Goal: Task Accomplishment & Management: Complete application form

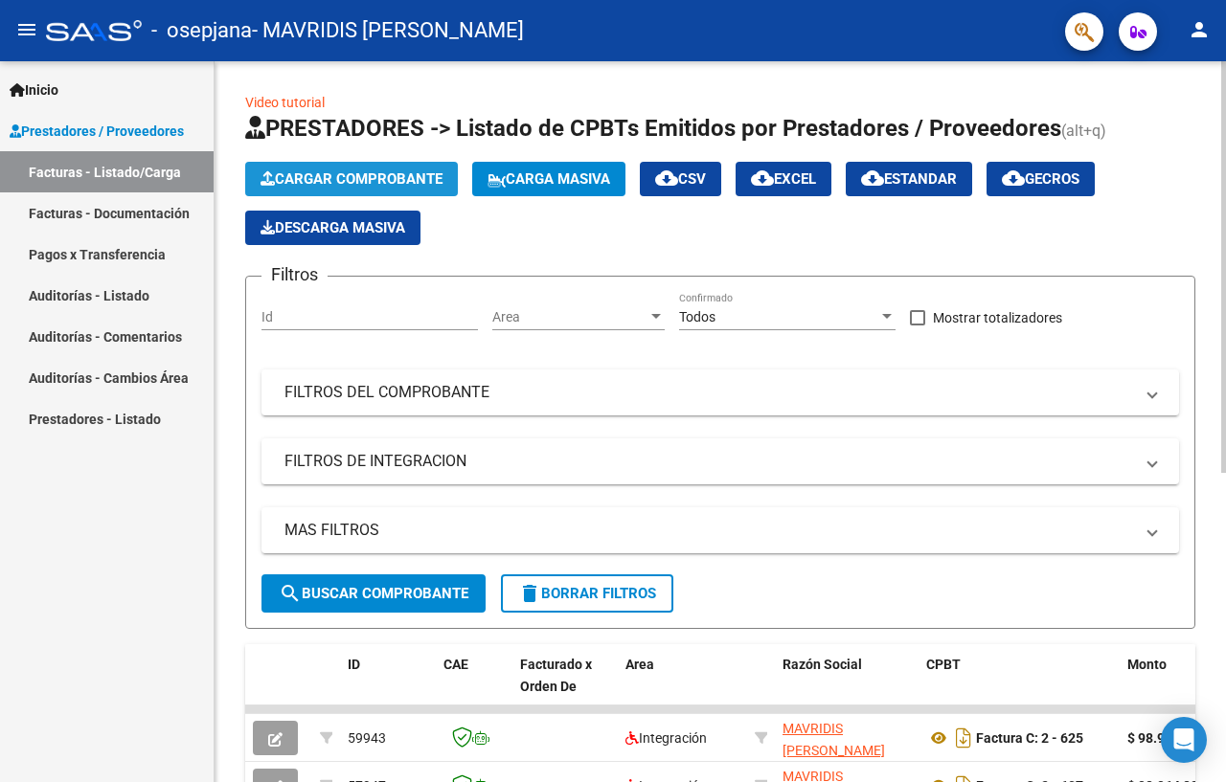
click at [405, 177] on span "Cargar Comprobante" at bounding box center [351, 178] width 182 height 17
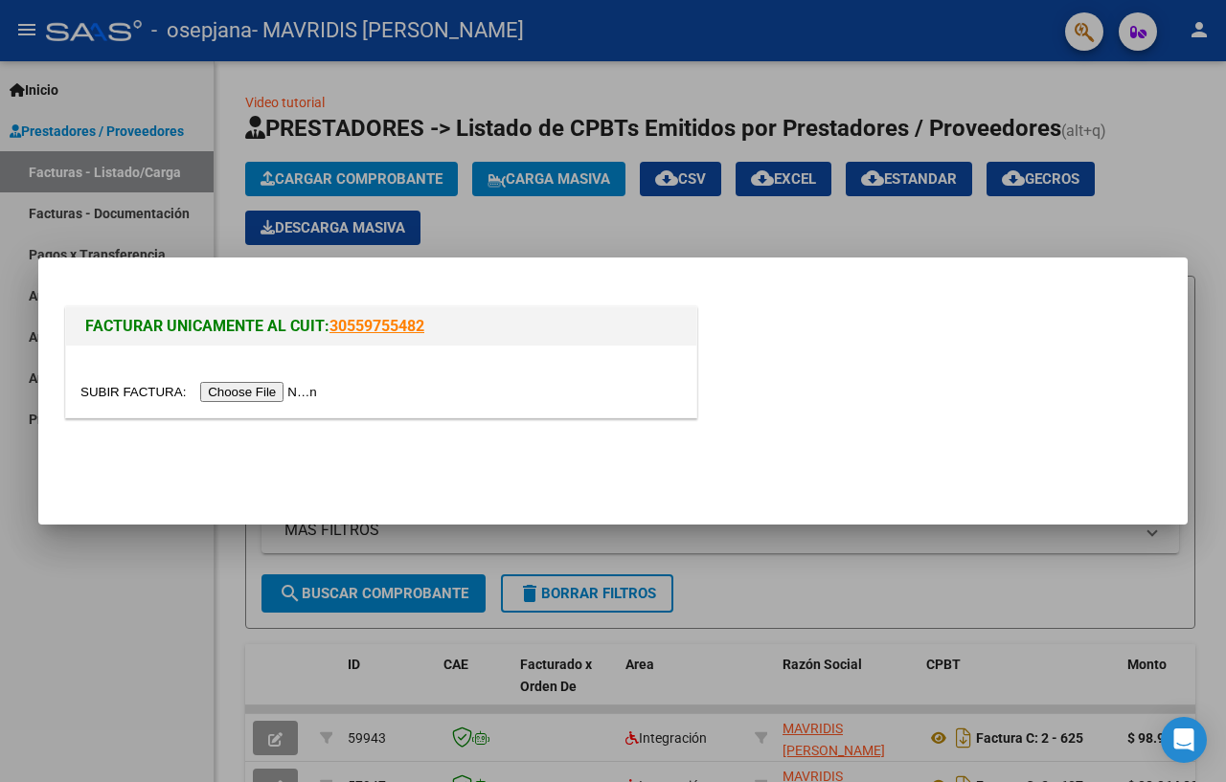
click at [307, 391] on input "file" at bounding box center [201, 392] width 242 height 20
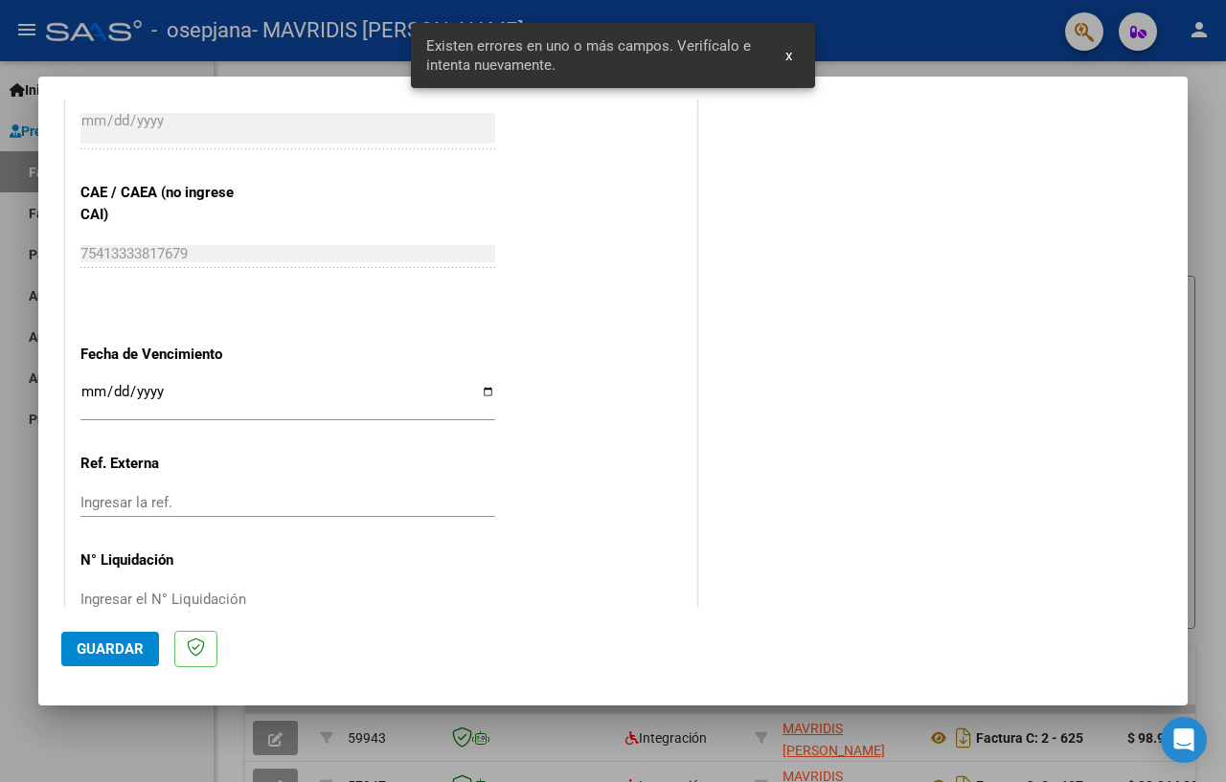
scroll to position [1246, 0]
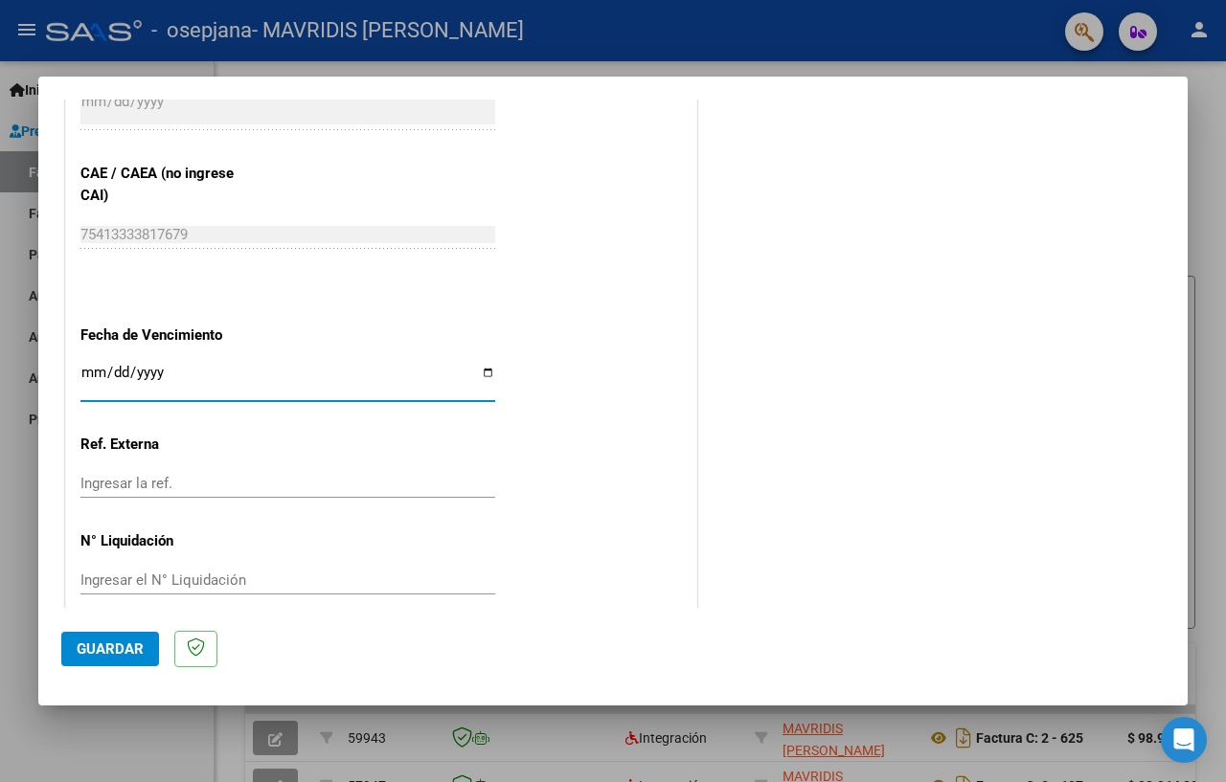
click at [482, 365] on input "Ingresar la fecha" at bounding box center [287, 380] width 415 height 31
type input "[DATE]"
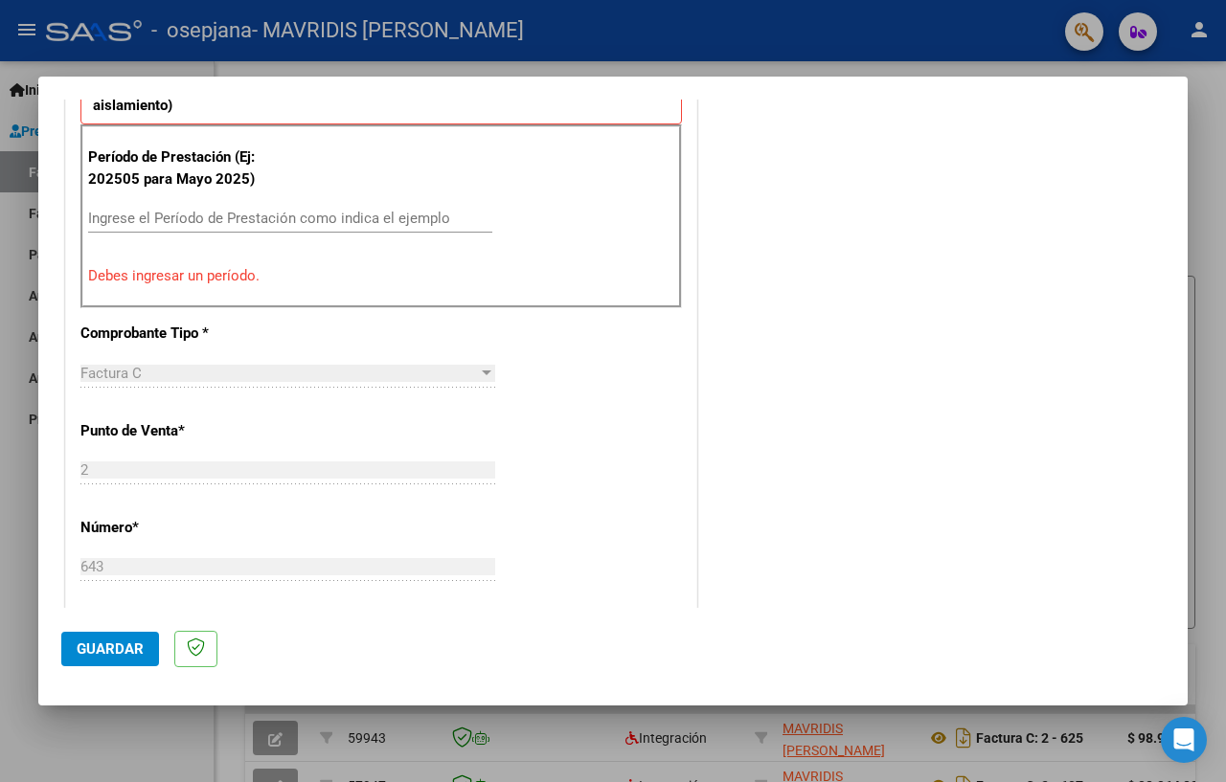
scroll to position [480, 0]
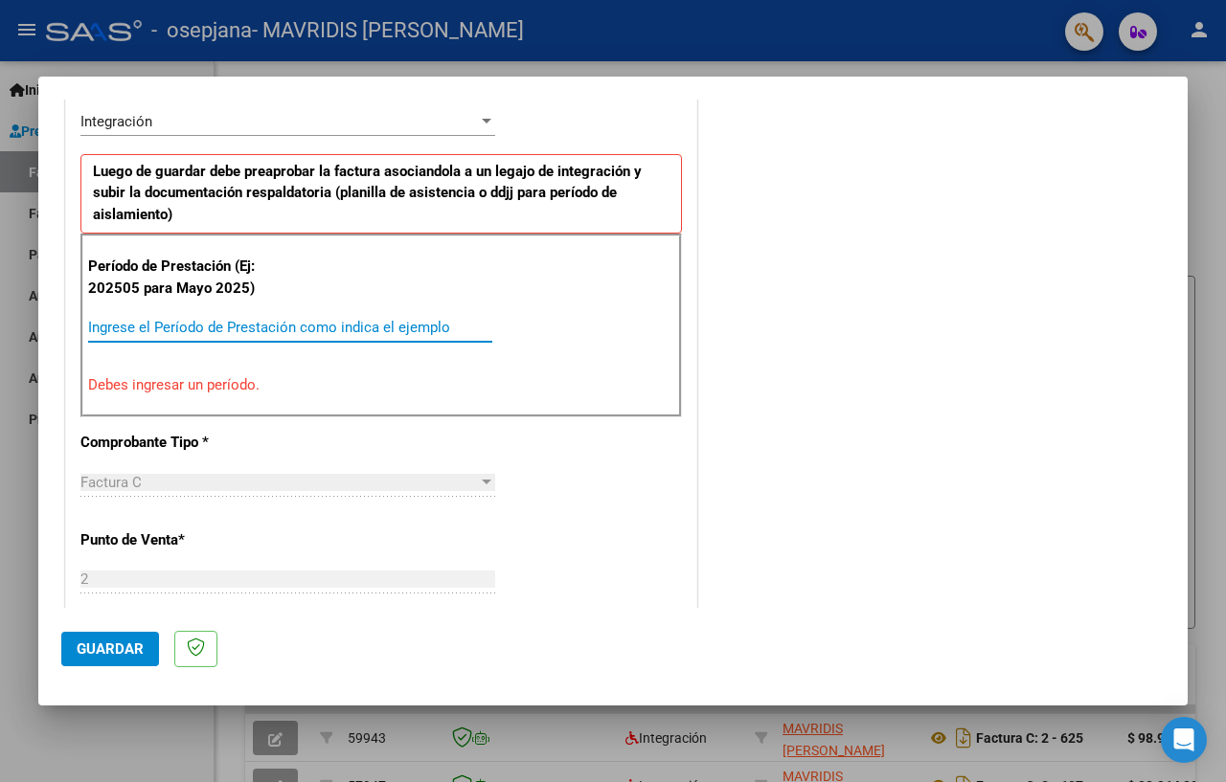
click at [190, 325] on input "Ingrese el Período de Prestación como indica el ejemplo" at bounding box center [290, 327] width 404 height 17
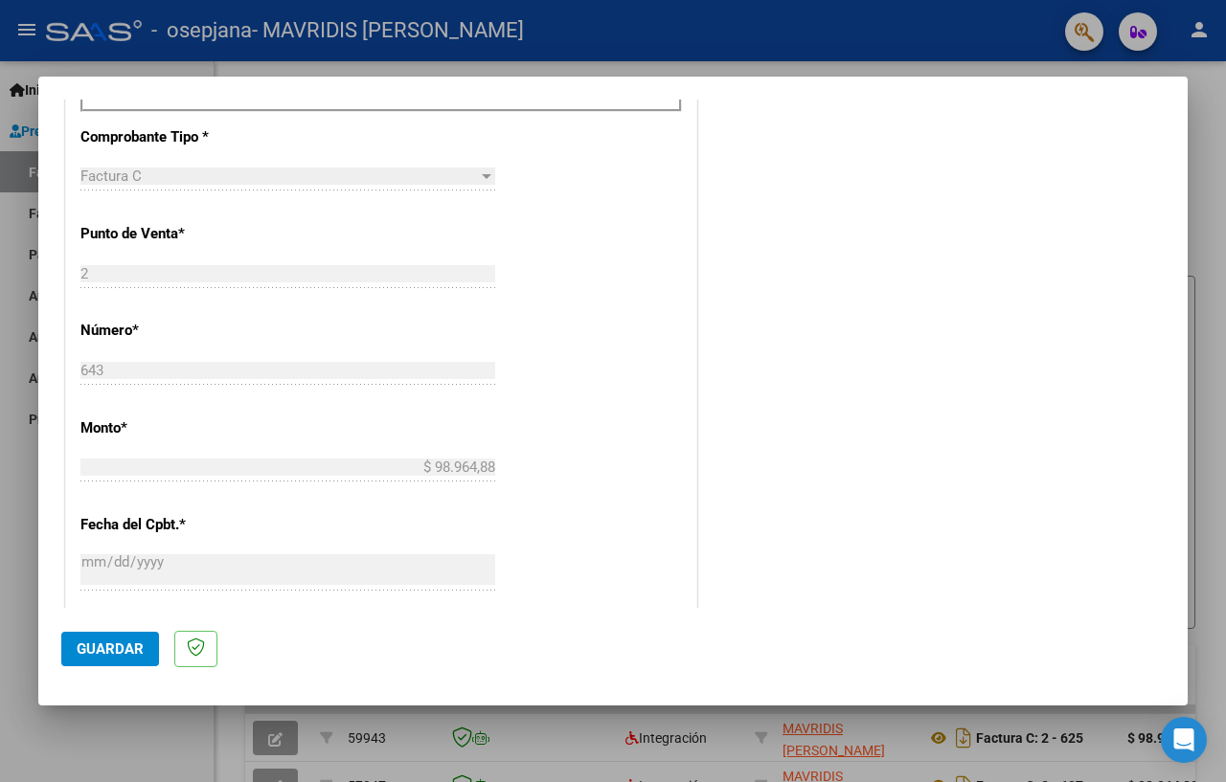
scroll to position [863, 0]
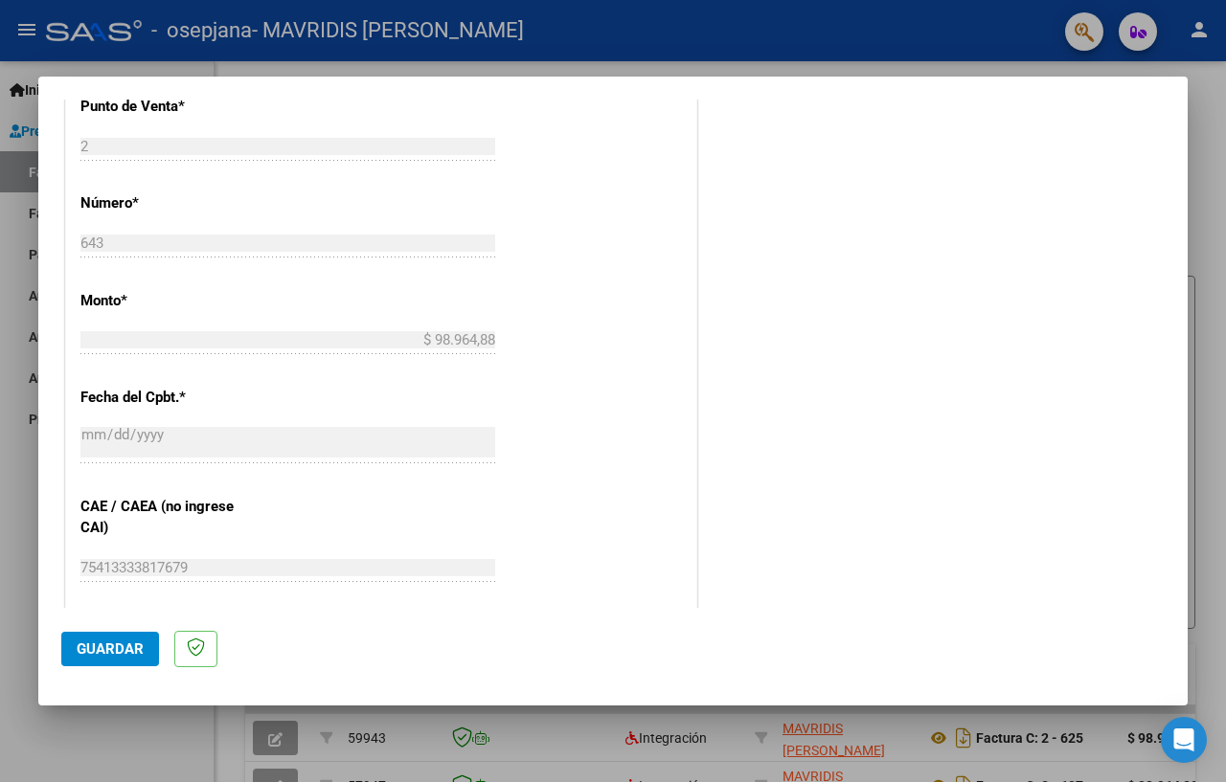
type input "202509"
click at [115, 654] on span "Guardar" at bounding box center [110, 649] width 67 height 17
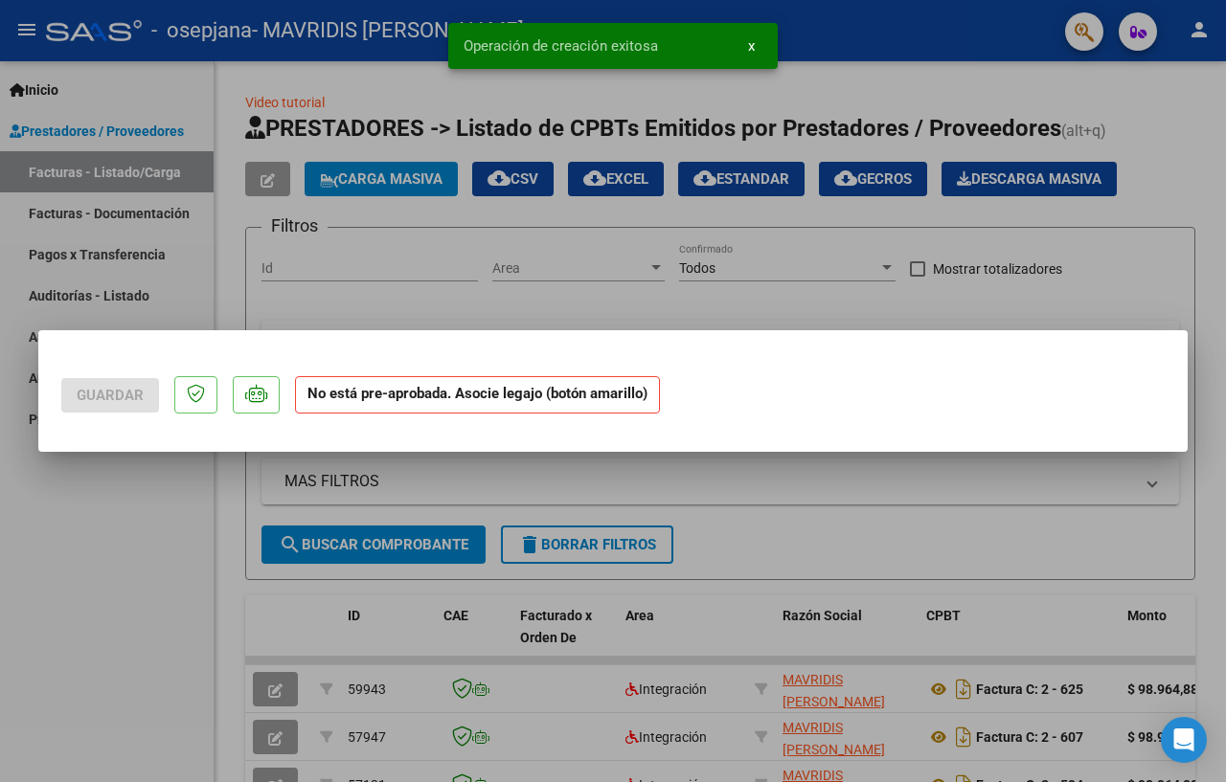
scroll to position [0, 0]
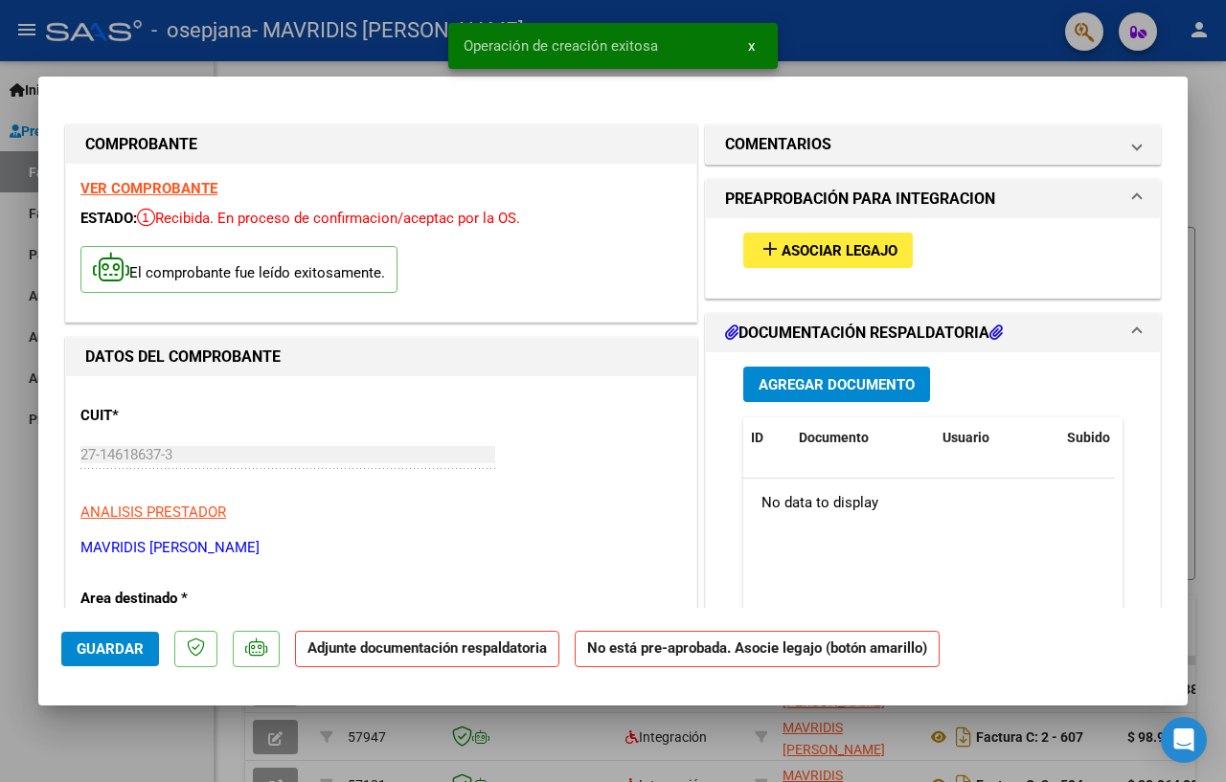
click at [795, 250] on span "Asociar Legajo" at bounding box center [839, 250] width 116 height 17
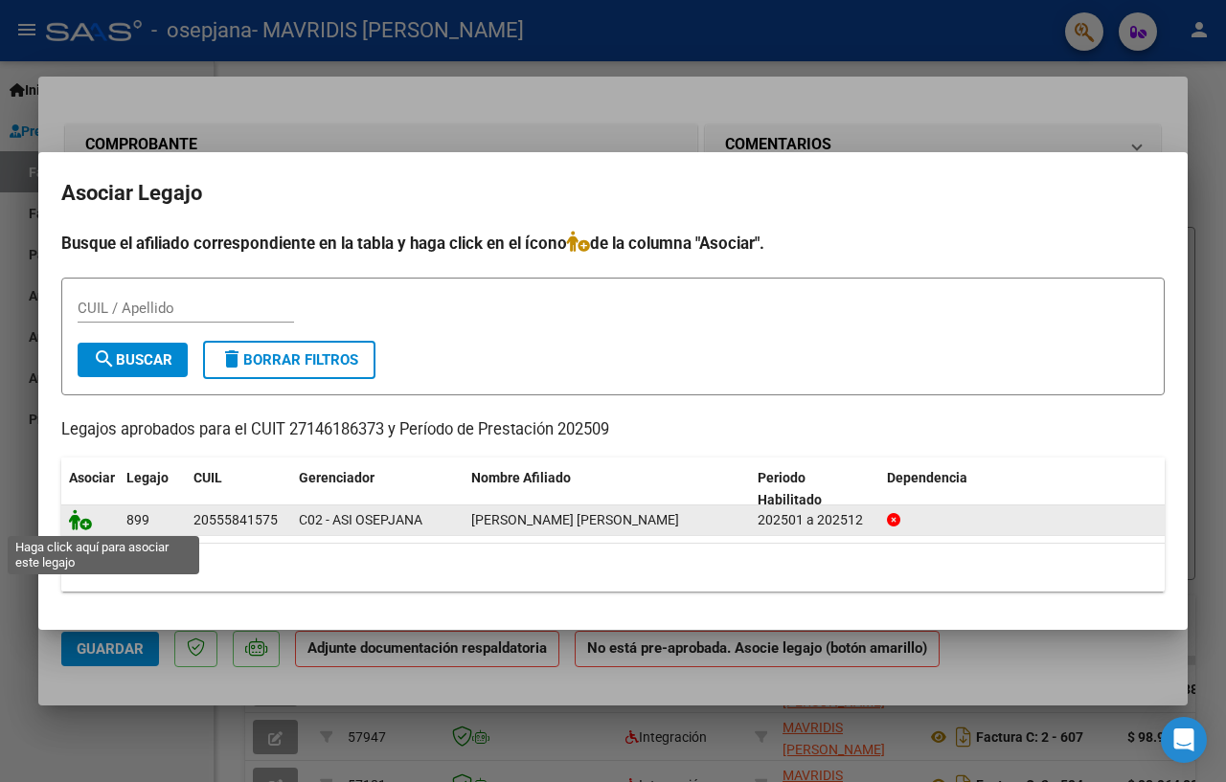
click at [79, 527] on icon at bounding box center [80, 519] width 23 height 21
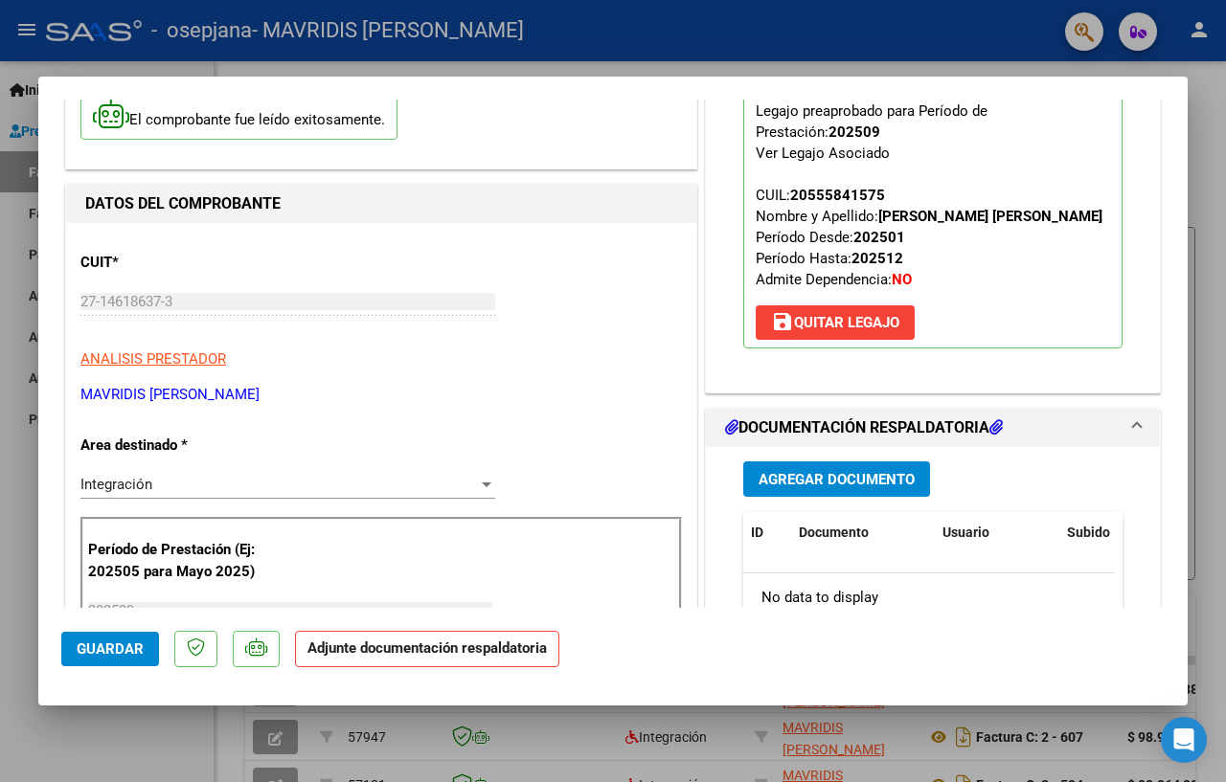
scroll to position [287, 0]
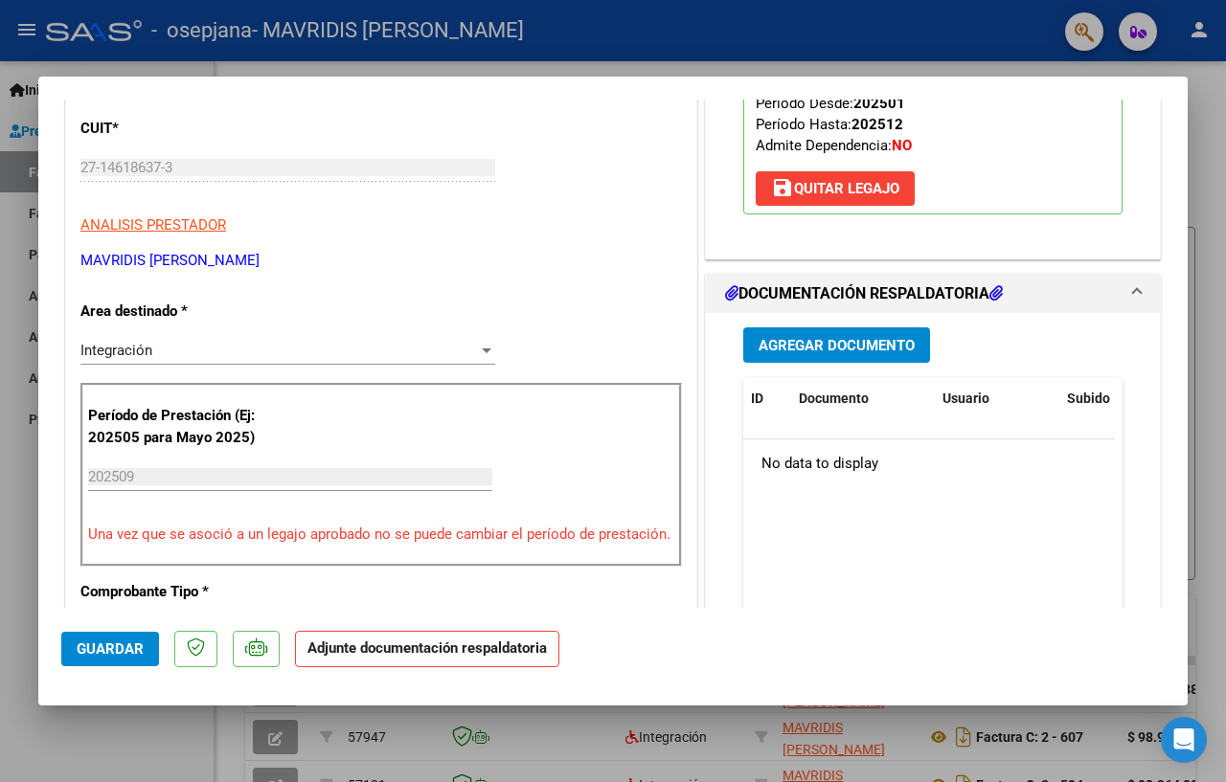
click at [822, 354] on span "Agregar Documento" at bounding box center [836, 345] width 156 height 17
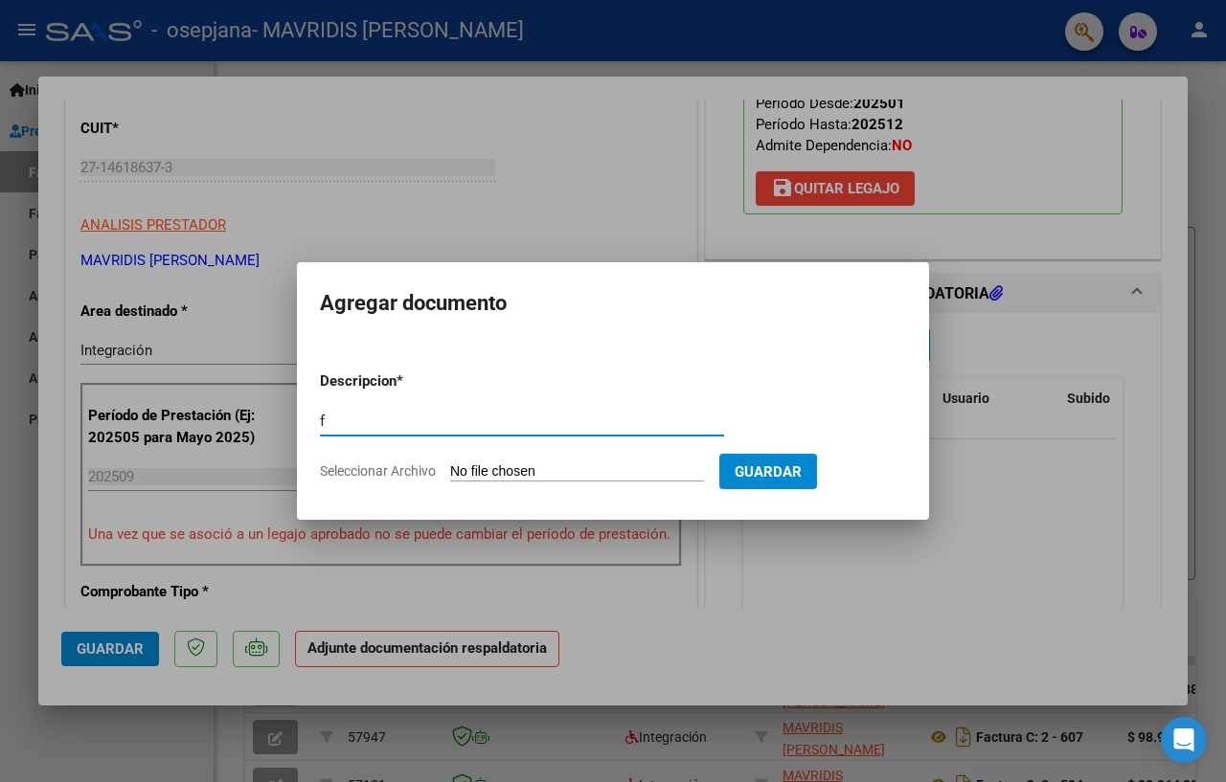
click at [428, 421] on input "f" at bounding box center [522, 421] width 404 height 17
click at [359, 421] on input "fact 493" at bounding box center [522, 421] width 404 height 17
type input "fact 643"
click at [558, 472] on input "Seleccionar Archivo" at bounding box center [577, 472] width 254 height 18
type input "C:\fakepath\fc 643_011025_0925_lorenzo 9896488.pdf"
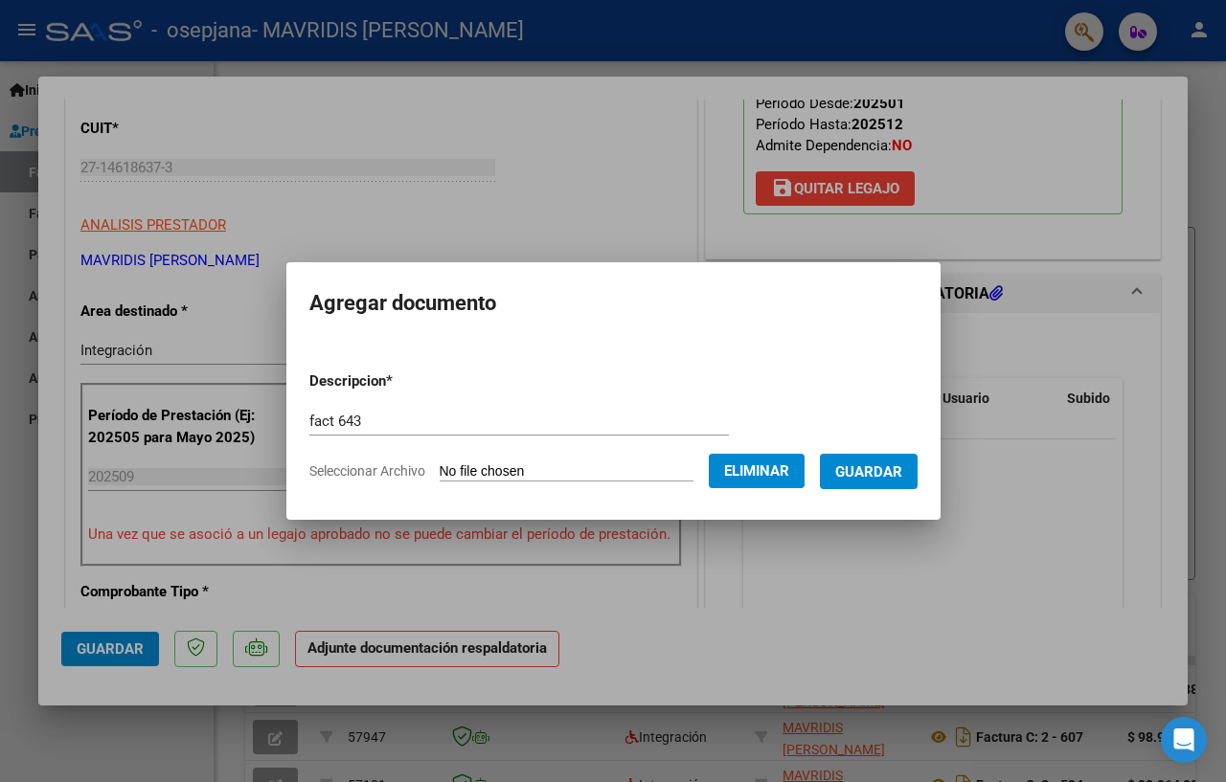
click at [850, 464] on span "Guardar" at bounding box center [868, 471] width 67 height 17
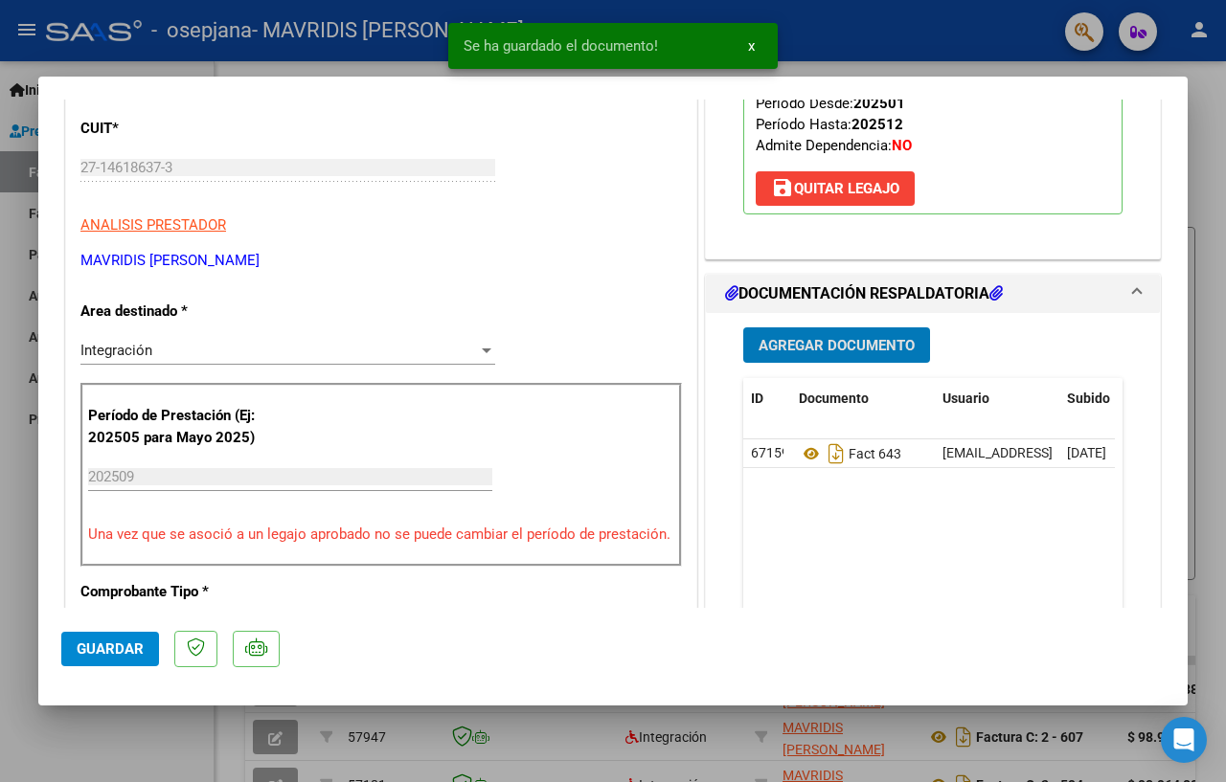
click at [826, 354] on span "Agregar Documento" at bounding box center [836, 345] width 156 height 17
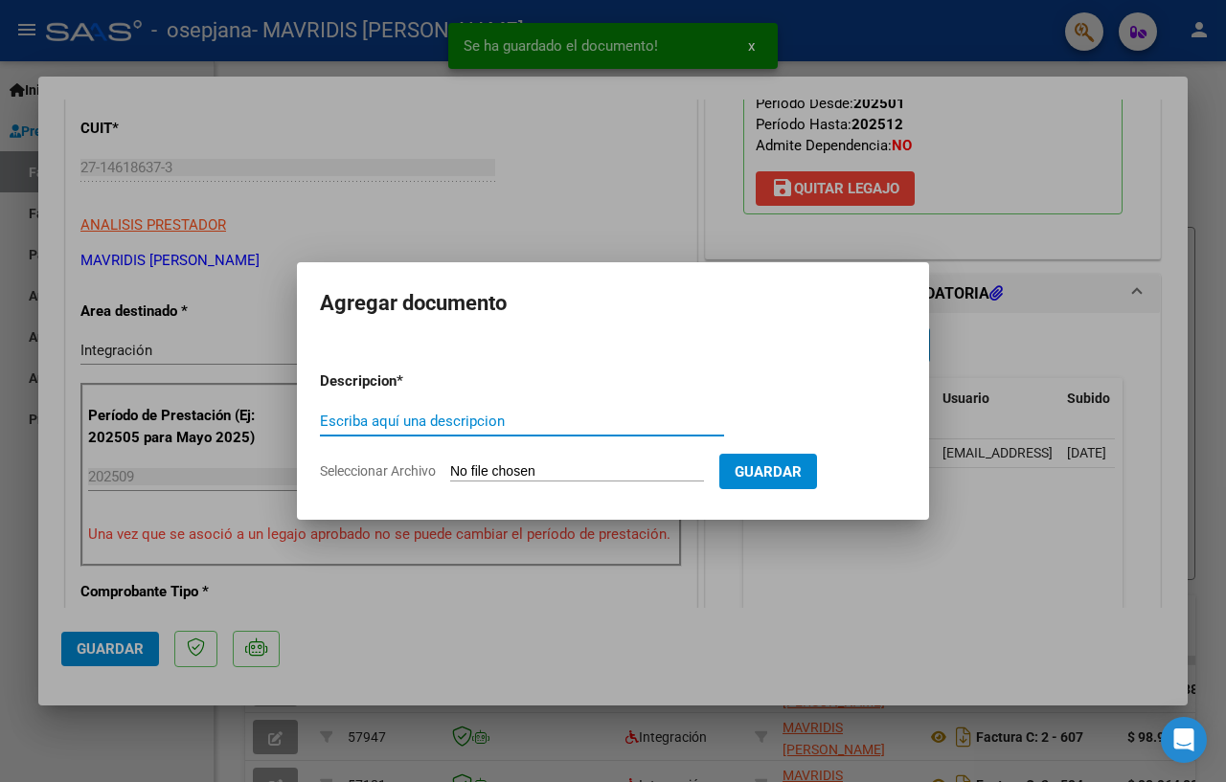
click at [463, 420] on input "Escriba aquí una descripcion" at bounding box center [522, 421] width 404 height 17
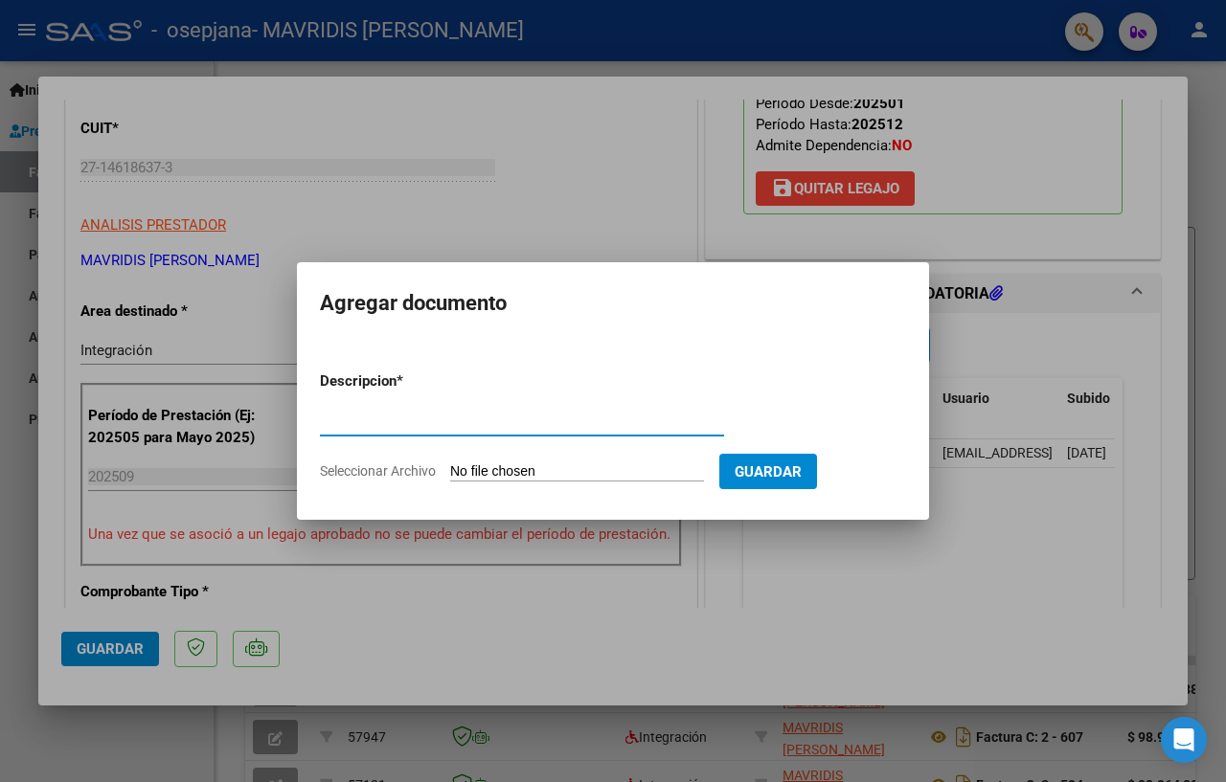
type input "planilla asistencia"
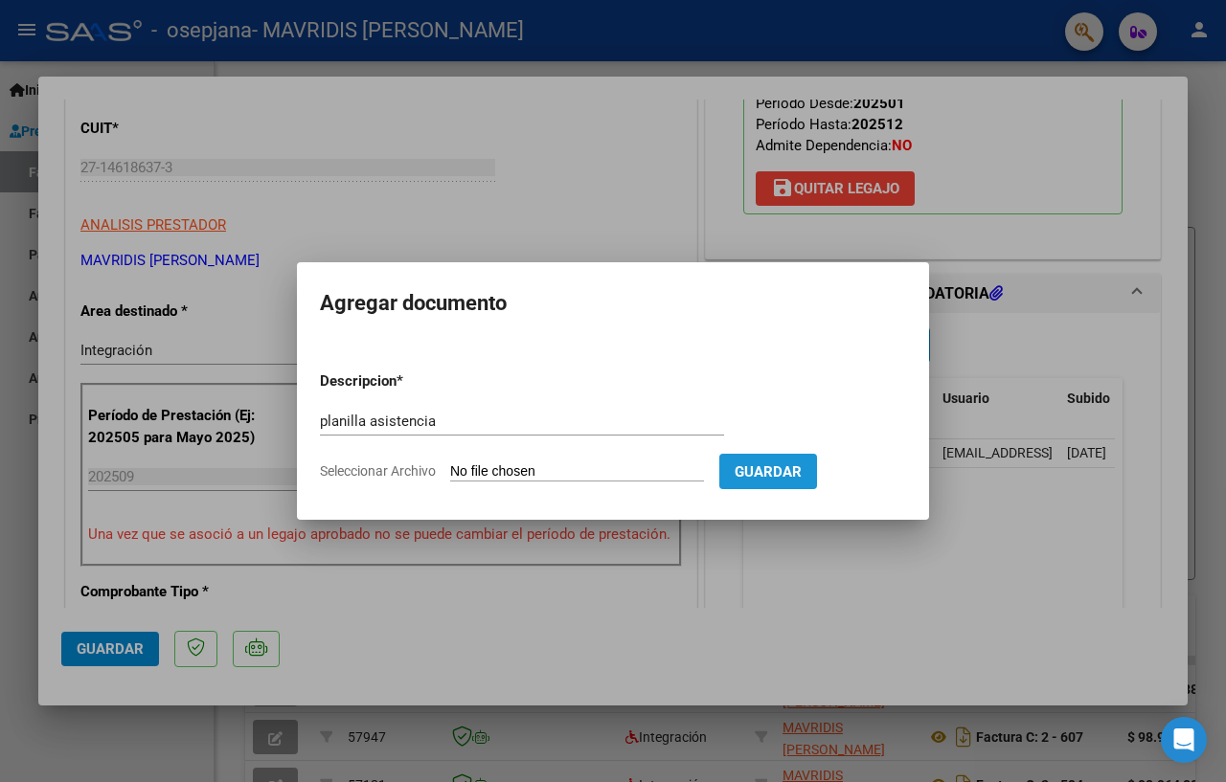
click at [742, 463] on span "Guardar" at bounding box center [767, 471] width 67 height 17
click at [515, 465] on input "Seleccionar Archivo" at bounding box center [577, 472] width 254 height 18
type input "C:\fakepath\PLANIL ASIST 0925 [PERSON_NAME].pdf"
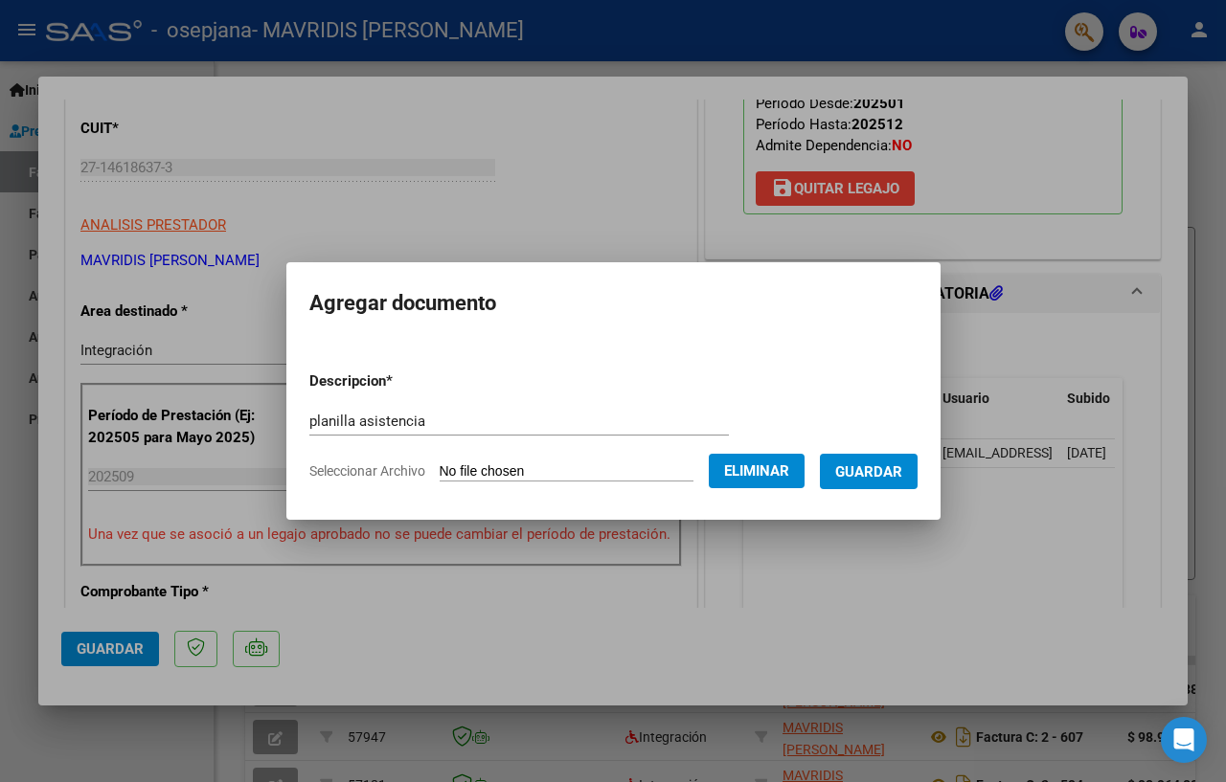
click at [847, 480] on span "Guardar" at bounding box center [868, 471] width 67 height 17
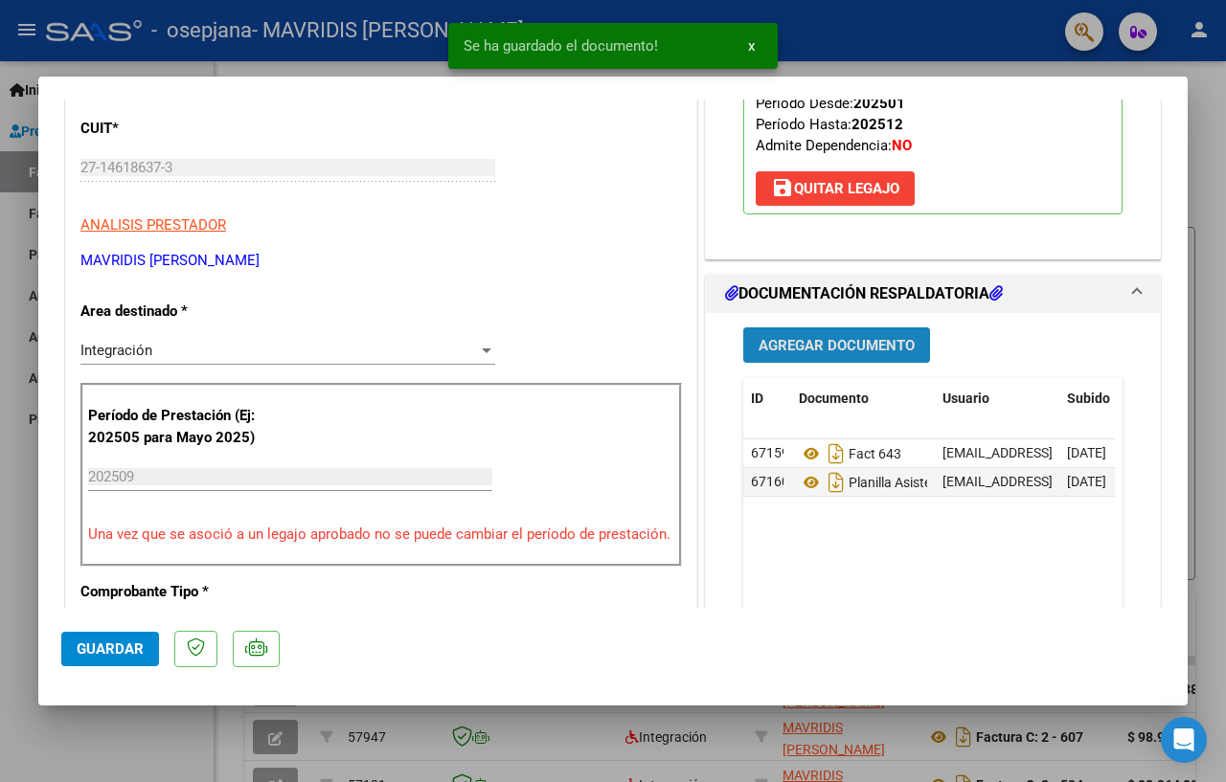
click at [759, 354] on span "Agregar Documento" at bounding box center [836, 345] width 156 height 17
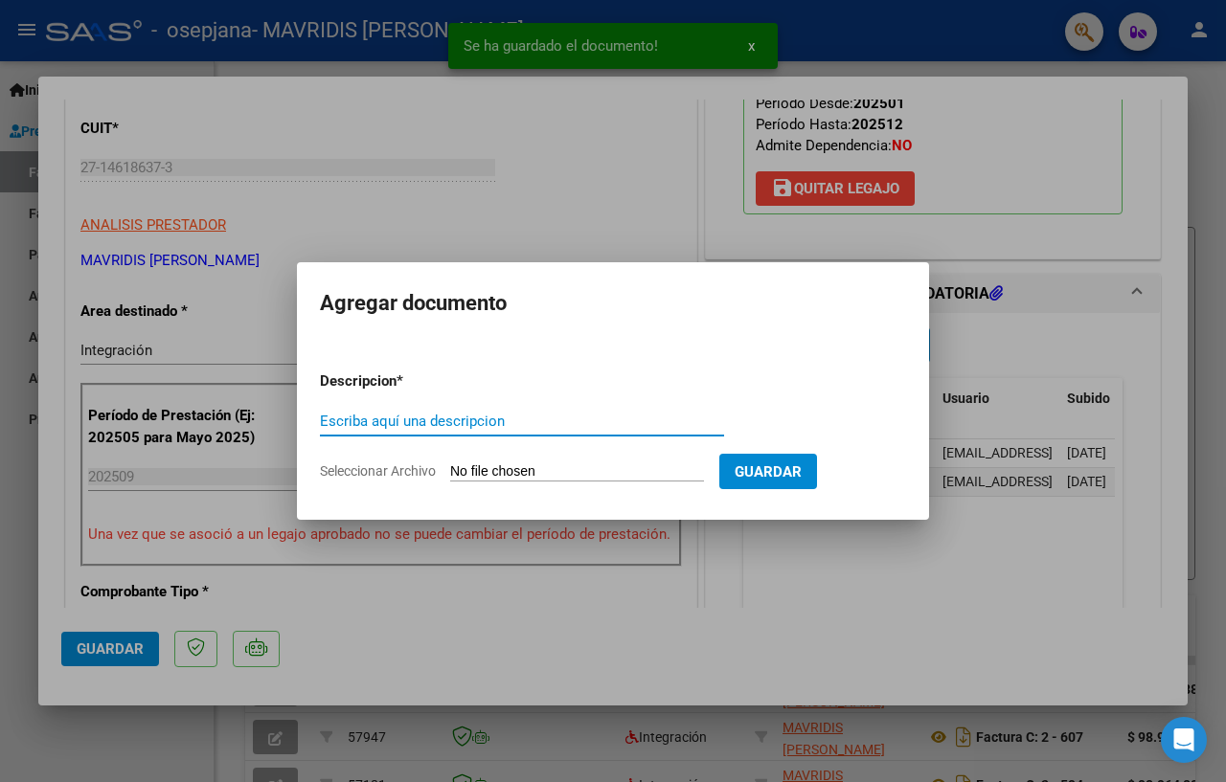
click at [525, 418] on input "Escriba aquí una descripcion" at bounding box center [522, 421] width 404 height 17
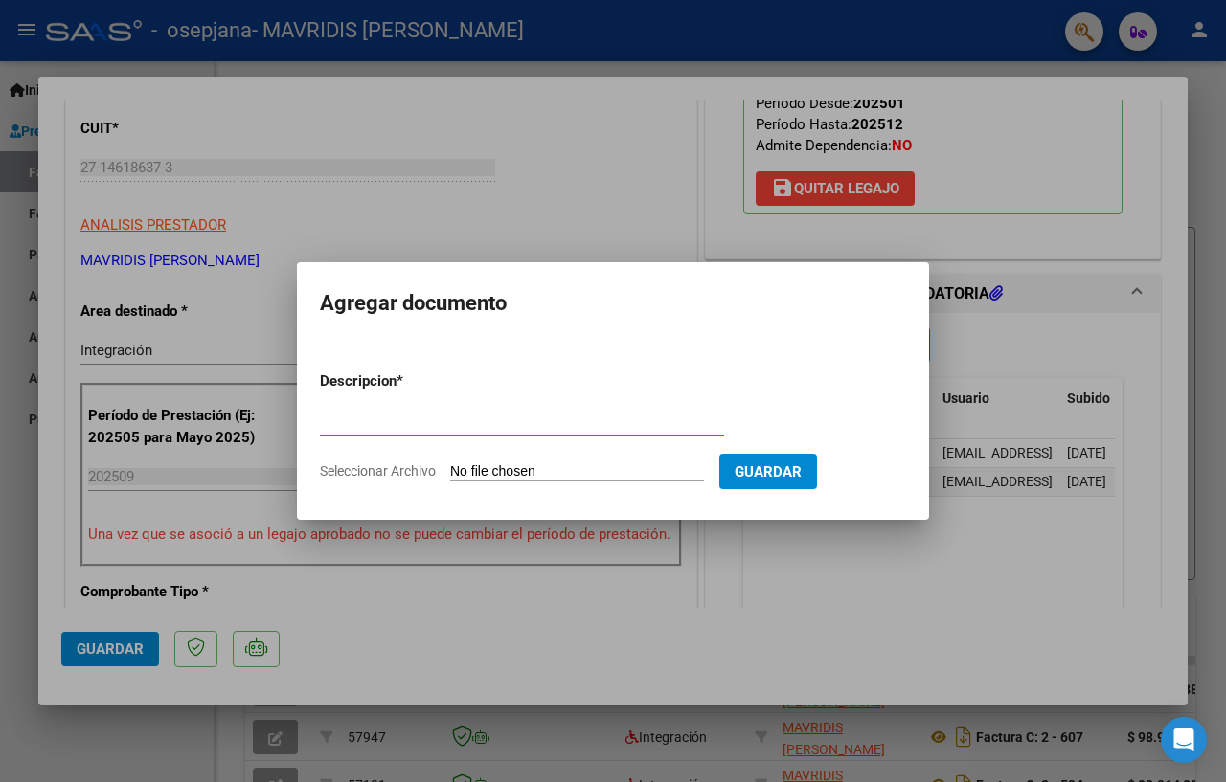
type input "constancia cae"
click at [506, 471] on input "Seleccionar Archivo" at bounding box center [577, 472] width 254 height 18
type input "C:\fakepath\cae fc 643.pdf"
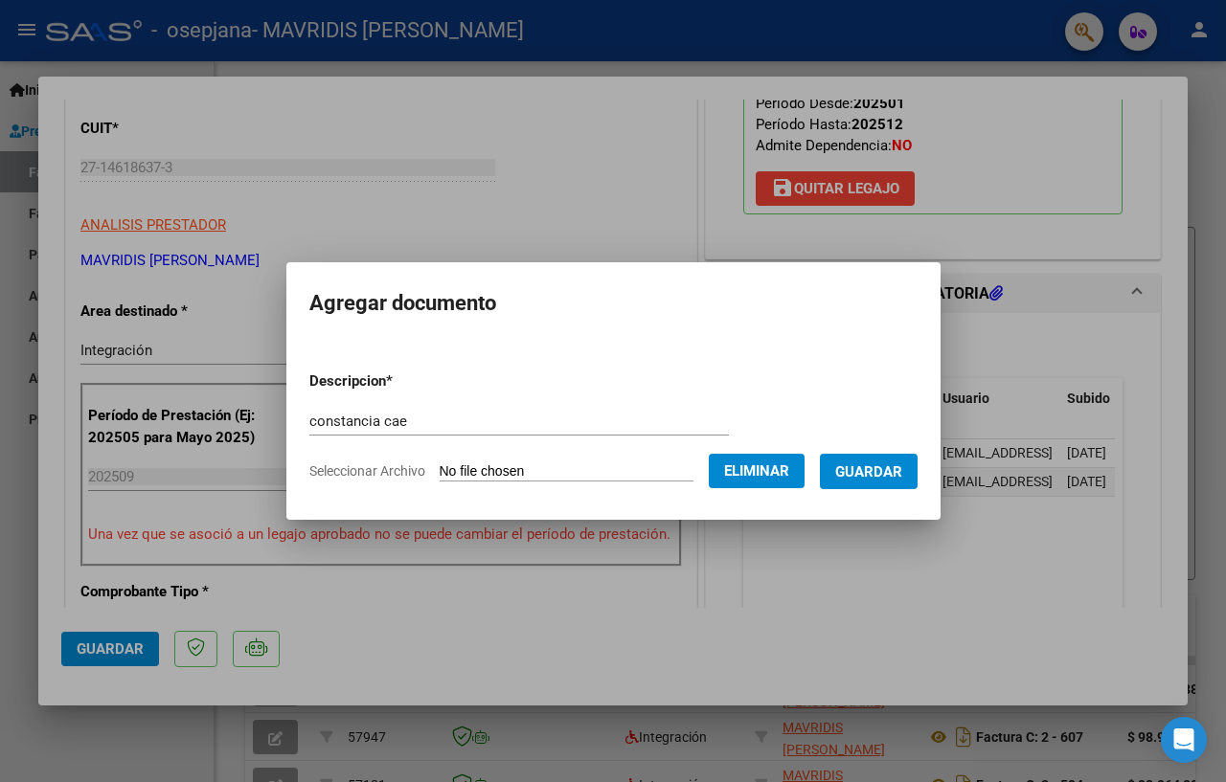
click at [847, 468] on span "Guardar" at bounding box center [868, 471] width 67 height 17
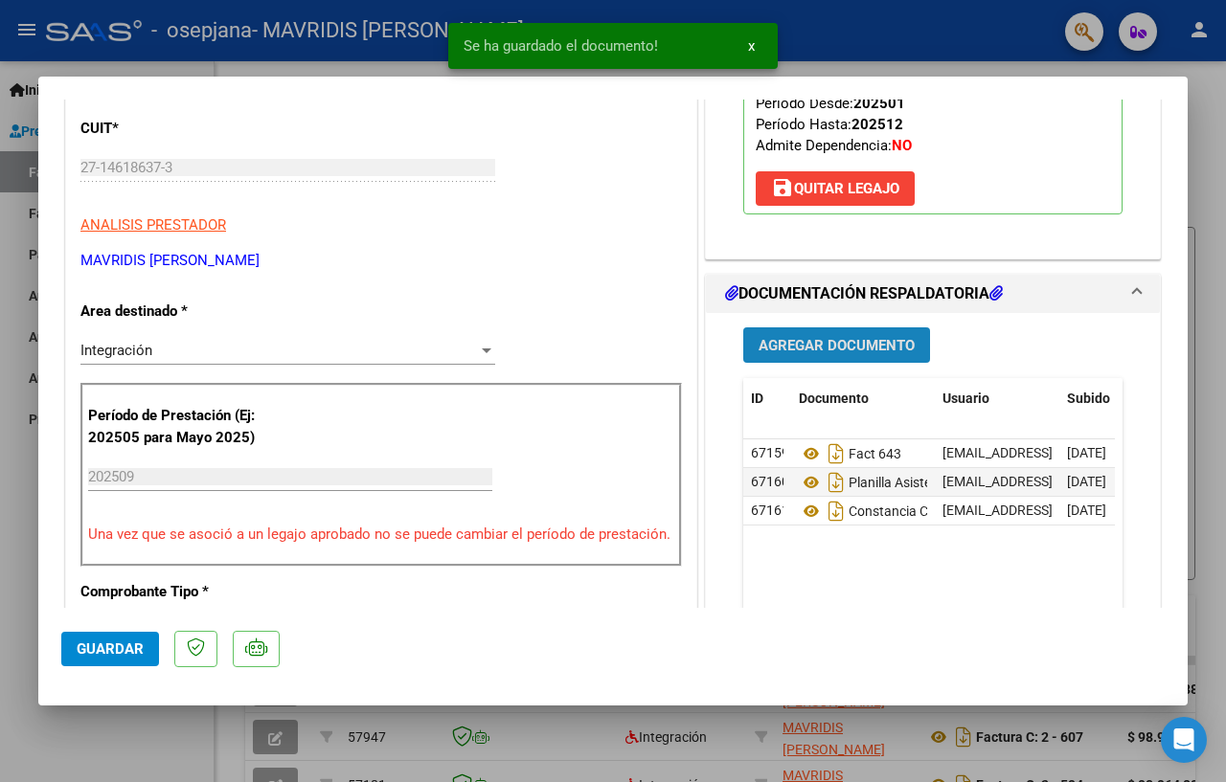
click at [843, 354] on span "Agregar Documento" at bounding box center [836, 345] width 156 height 17
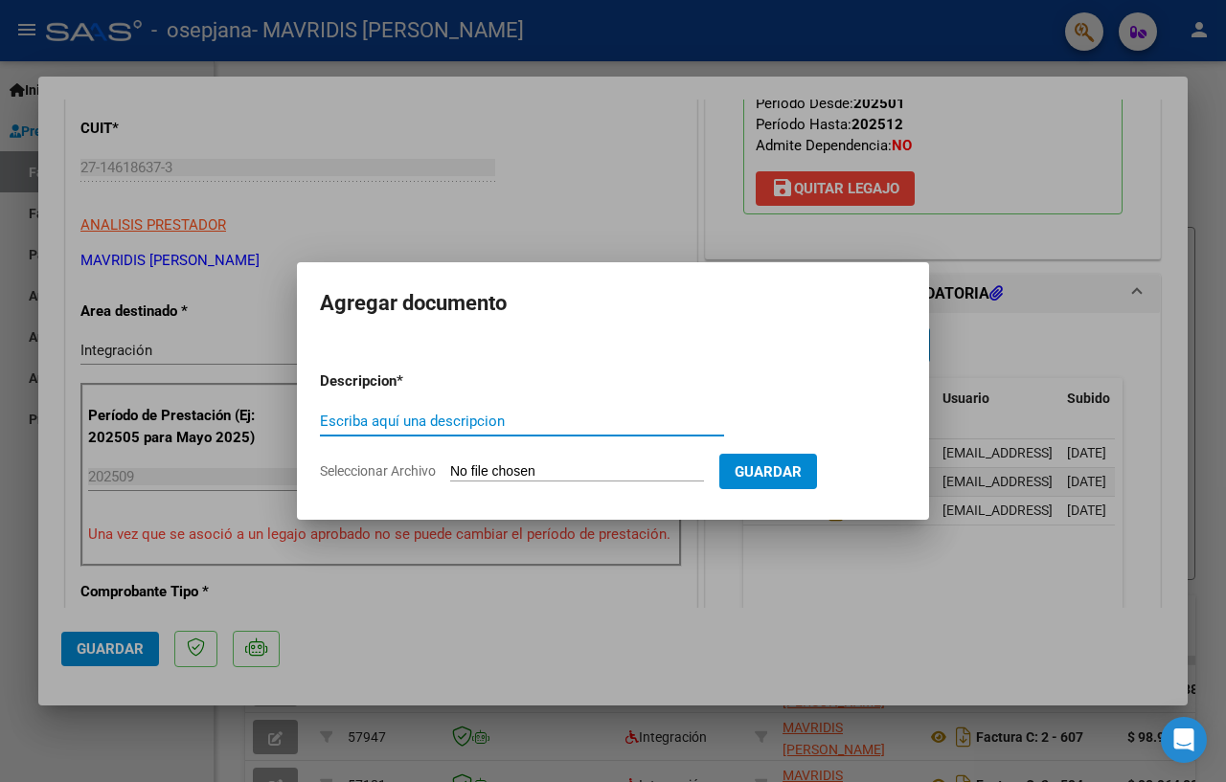
click at [466, 427] on input "Escriba aquí una descripcion" at bounding box center [522, 421] width 404 height 17
type input "constancia monot"
click at [569, 470] on input "Seleccionar Archivo" at bounding box center [577, 472] width 254 height 18
type input "C:\fakepath\constcia monot 091025.pdf"
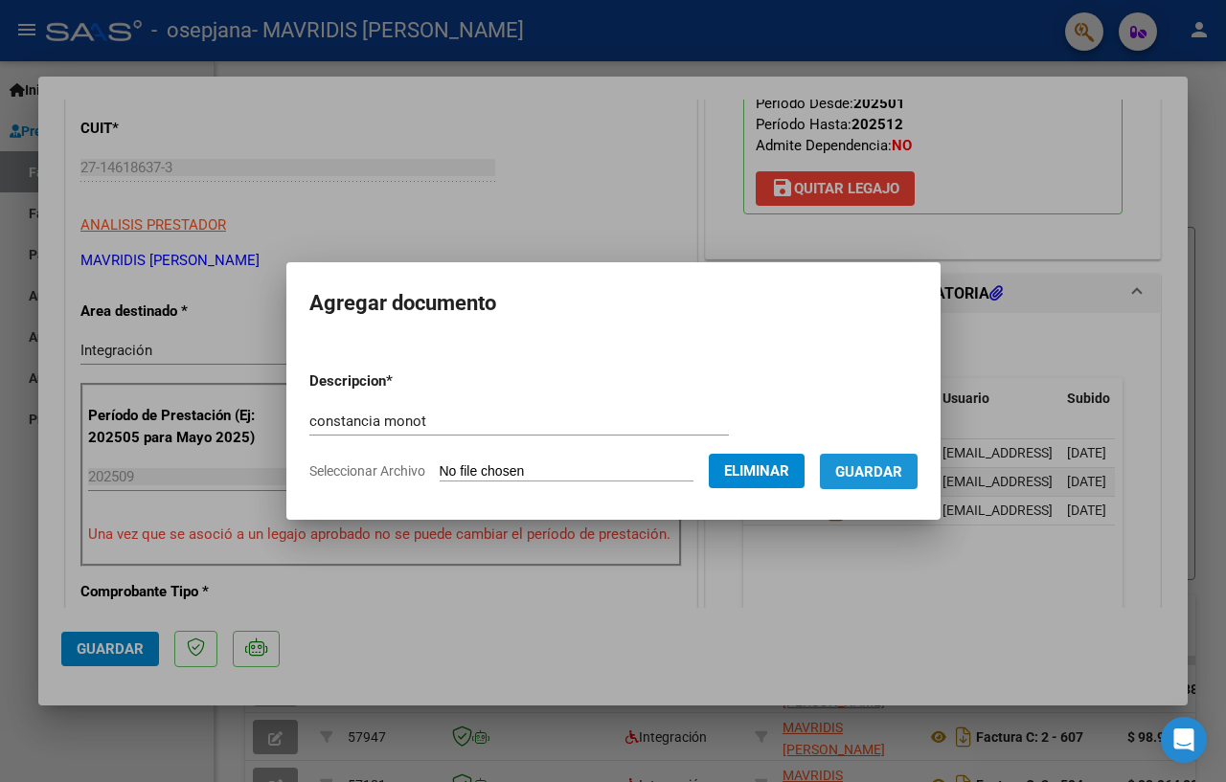
click at [851, 476] on span "Guardar" at bounding box center [868, 471] width 67 height 17
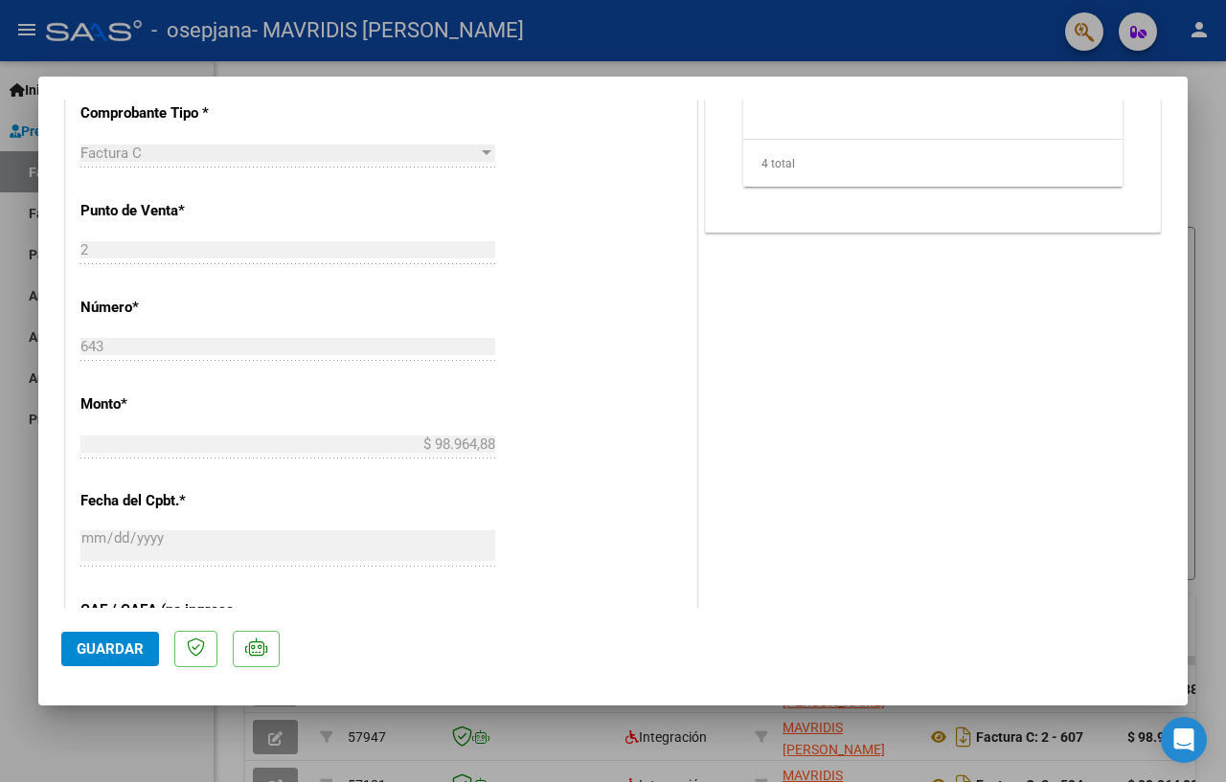
scroll to position [1225, 0]
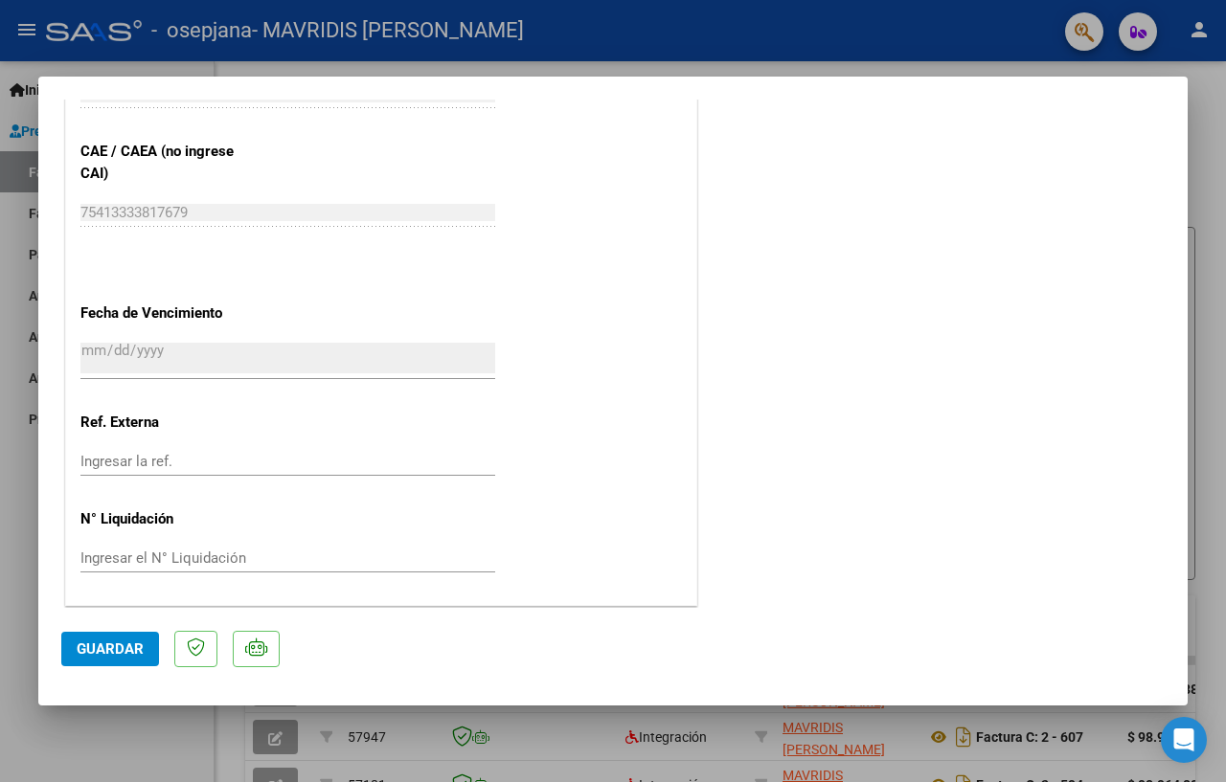
click at [116, 644] on span "Guardar" at bounding box center [110, 649] width 67 height 17
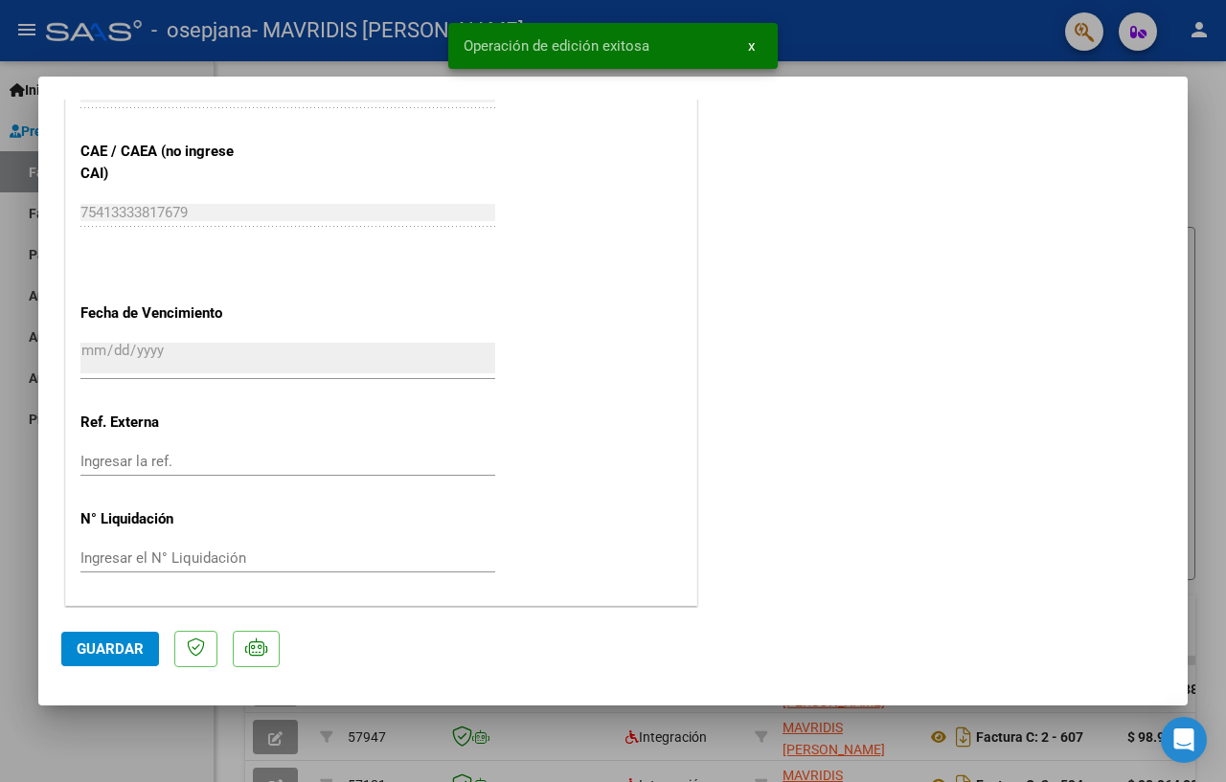
click at [751, 47] on span "x" at bounding box center [751, 45] width 7 height 17
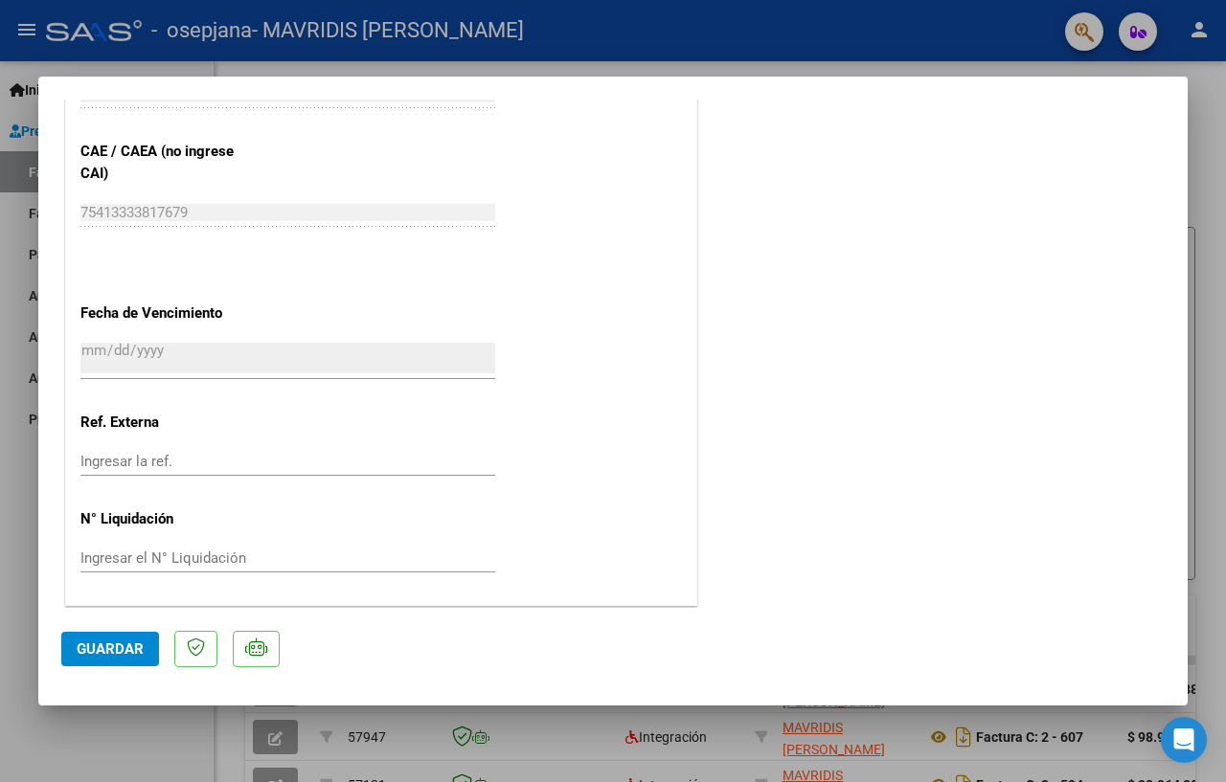
click at [755, 49] on div at bounding box center [613, 391] width 1226 height 782
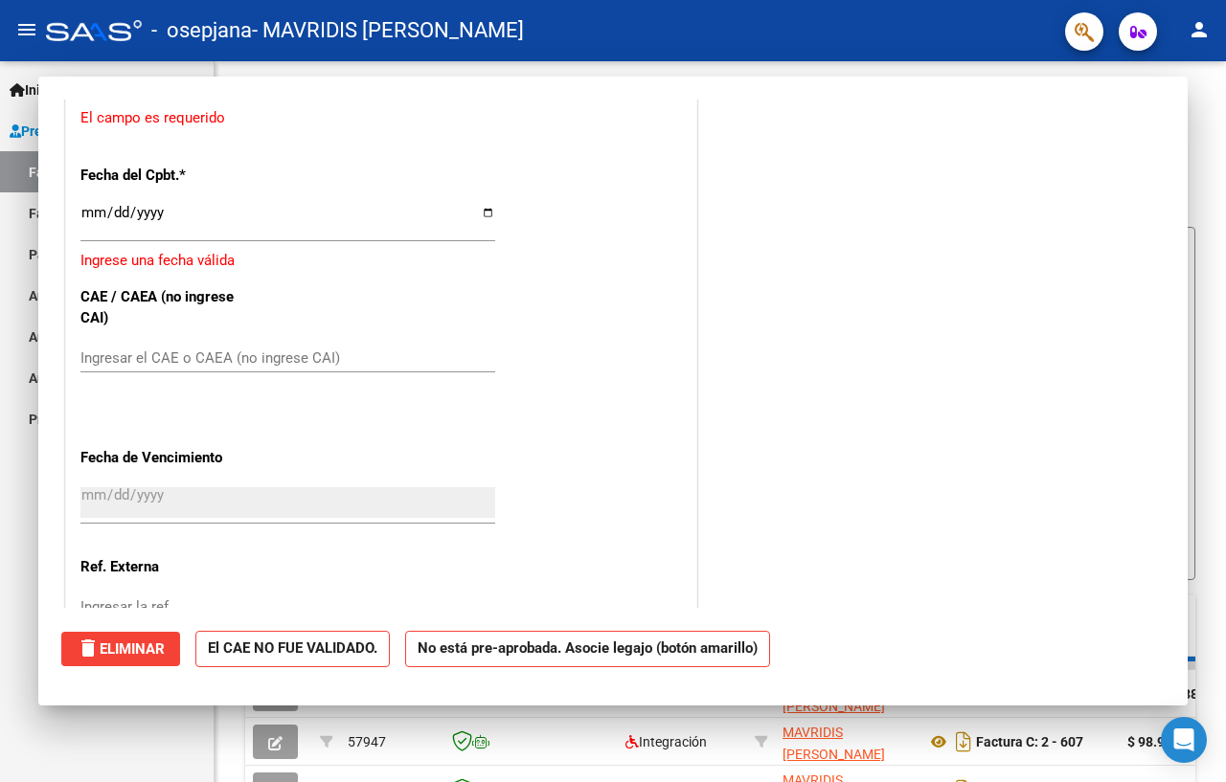
scroll to position [0, 0]
